Goal: Check status: Check status

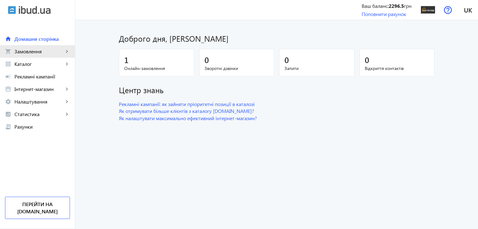
click at [40, 53] on span "Замовлення" at bounding box center [38, 51] width 49 height 6
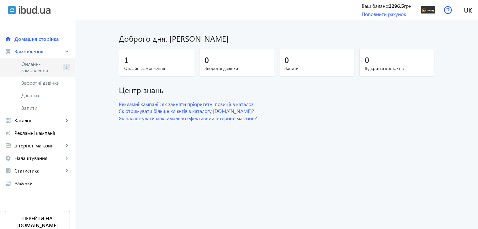
click at [48, 72] on span "Онлайн-замовлення" at bounding box center [40, 67] width 39 height 13
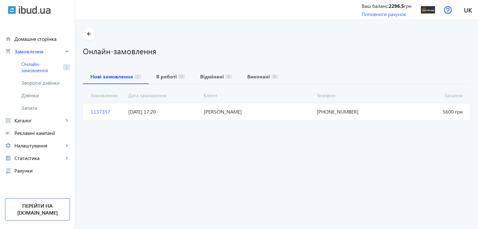
click at [153, 113] on span "[DATE] 17:20" at bounding box center [163, 111] width 75 height 7
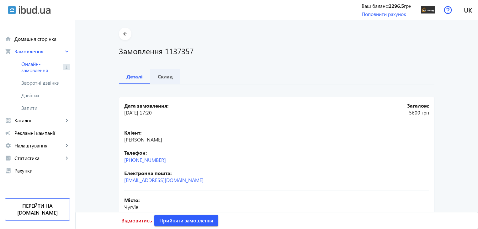
click at [154, 78] on div "Склад" at bounding box center [165, 76] width 30 height 15
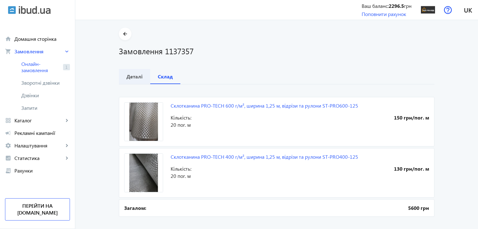
click at [139, 75] on b "Деталі" at bounding box center [134, 76] width 16 height 5
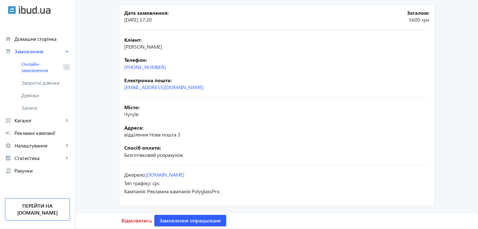
scroll to position [93, 0]
drag, startPoint x: 163, startPoint y: 185, endPoint x: 151, endPoint y: 186, distance: 12.6
click at [151, 186] on div "Тип трафіку: cpc" at bounding box center [276, 183] width 305 height 7
